Goal: Navigation & Orientation: Find specific page/section

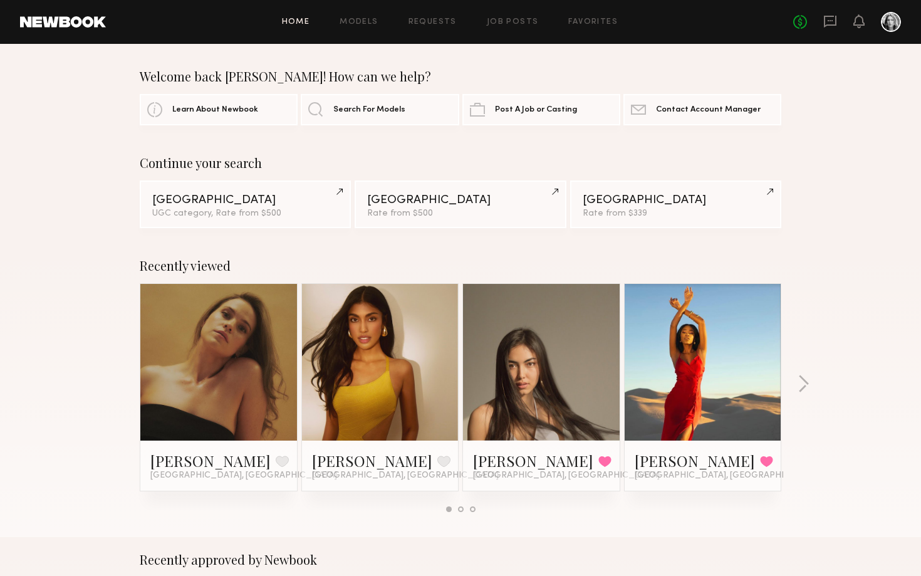
click at [837, 25] on div "No fees up to $5,000" at bounding box center [847, 22] width 108 height 20
click at [834, 24] on icon at bounding box center [830, 22] width 13 height 12
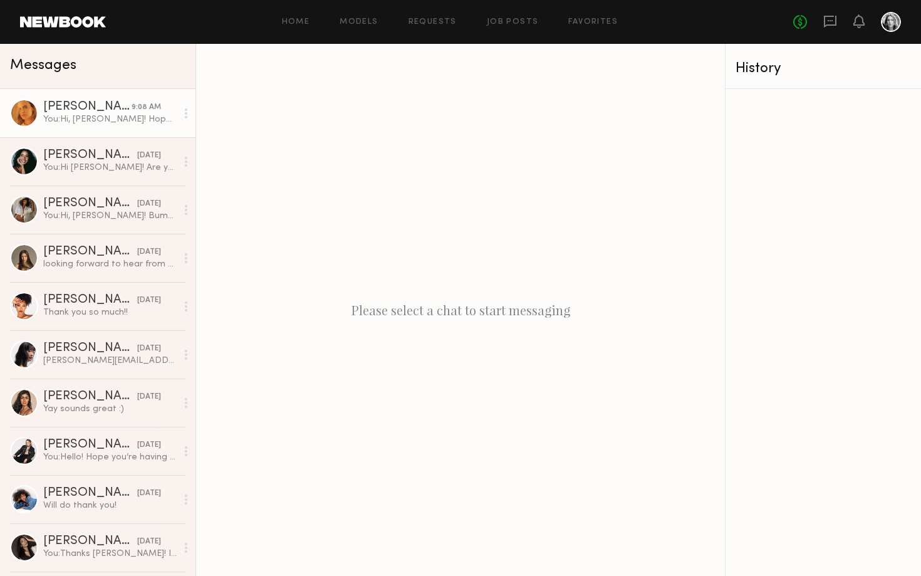
click at [126, 114] on div "You: Hi, [PERSON_NAME]! Hope you're doing well! Bumping this!" at bounding box center [109, 119] width 133 height 12
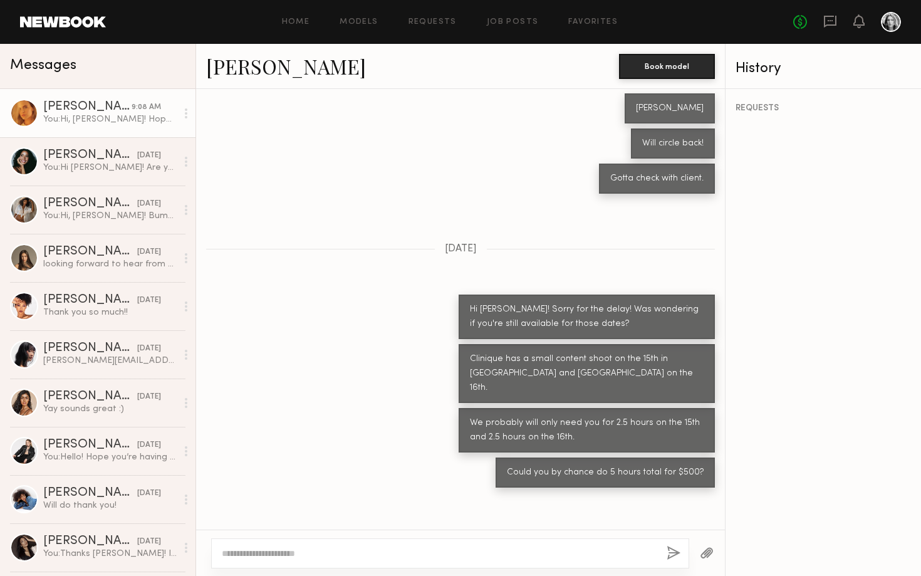
scroll to position [2231, 0]
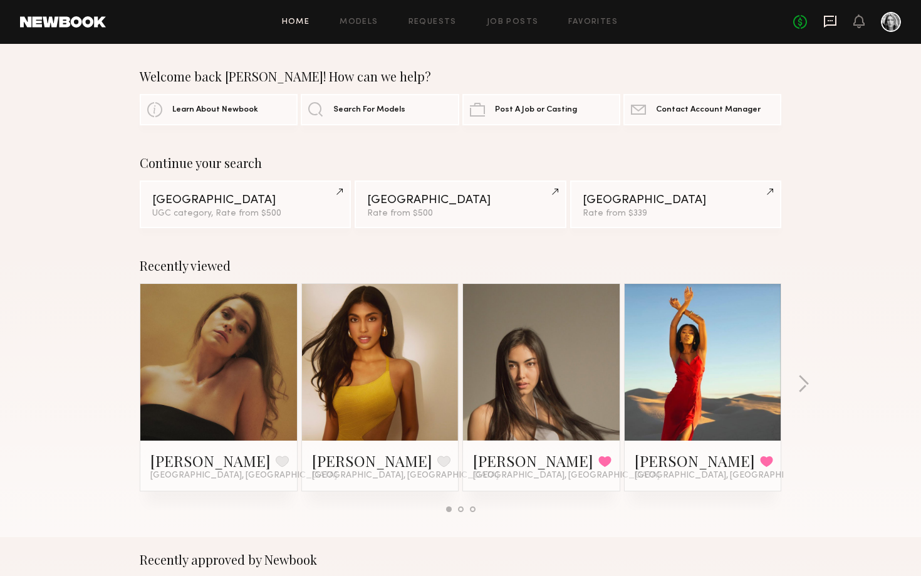
click at [826, 24] on icon at bounding box center [830, 22] width 13 height 12
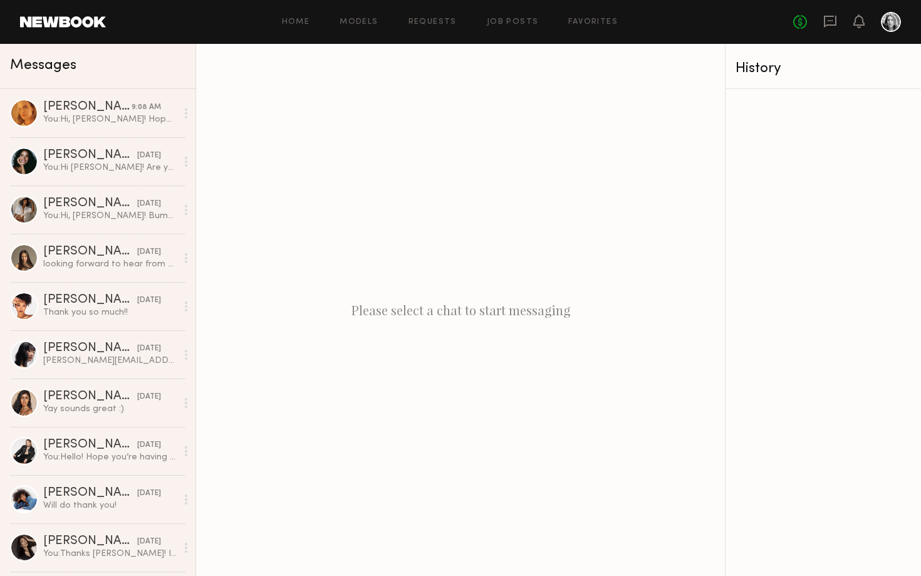
click at [373, 17] on div "Home Models Requests Job Posts Favorites Sign Out No fees up to $5,000" at bounding box center [503, 22] width 795 height 20
click at [363, 23] on link "Models" at bounding box center [359, 22] width 38 height 8
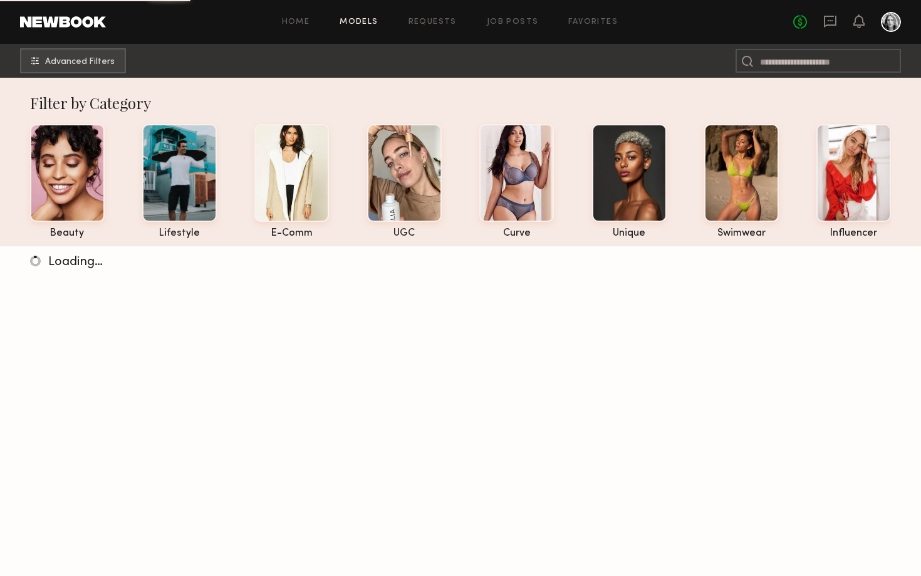
click at [312, 19] on div "Home Models Requests Job Posts Favorites Sign Out" at bounding box center [449, 22] width 687 height 8
click at [305, 19] on link "Home" at bounding box center [296, 22] width 28 height 8
